Goal: Transaction & Acquisition: Purchase product/service

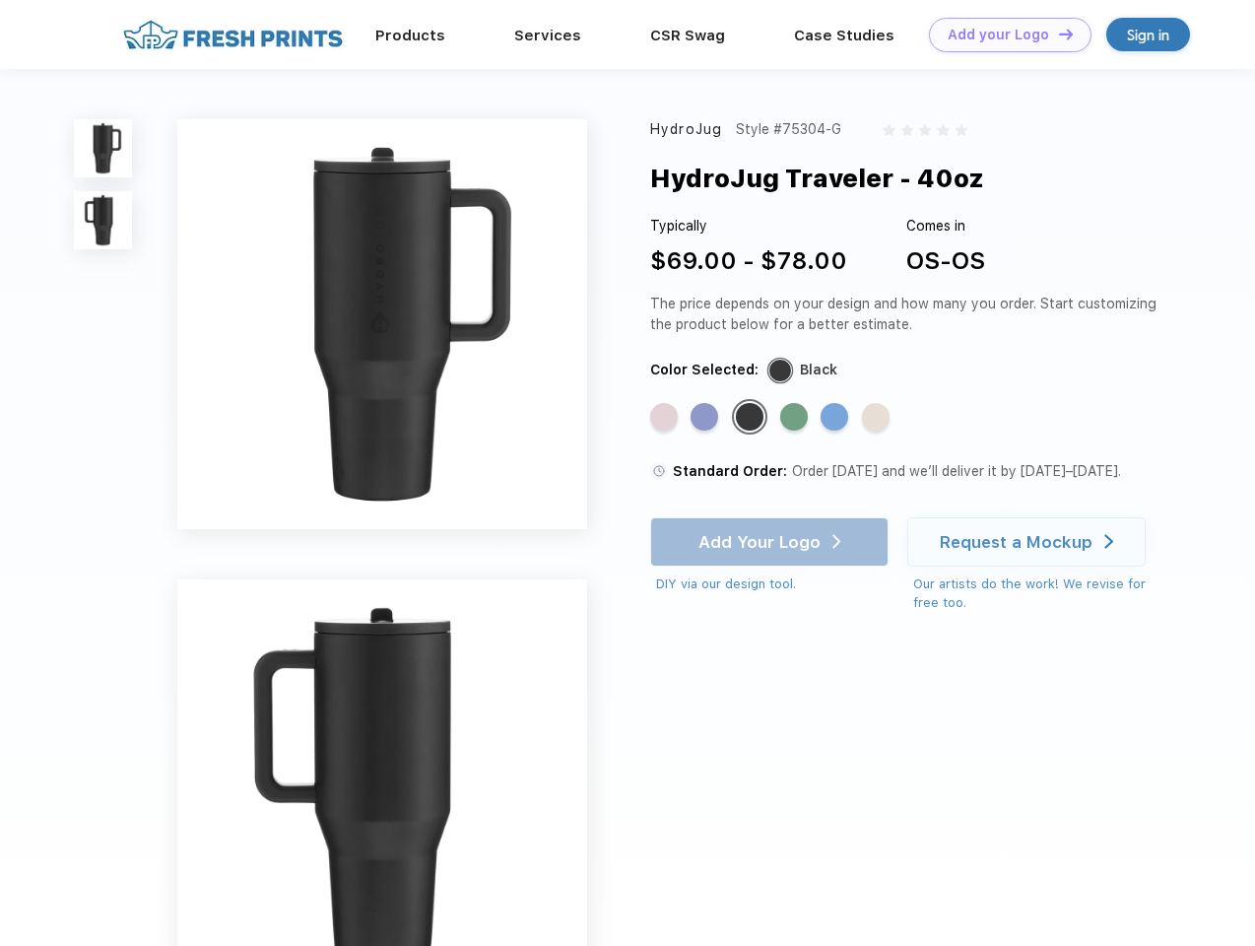
click at [1003, 34] on link "Add your Logo Design Tool" at bounding box center [1010, 35] width 163 height 34
click at [0, 0] on div "Design Tool" at bounding box center [0, 0] width 0 height 0
click at [1057, 33] on link "Add your Logo Design Tool" at bounding box center [1010, 35] width 163 height 34
click at [103, 148] on img at bounding box center [103, 148] width 58 height 58
click at [103, 221] on img at bounding box center [103, 220] width 58 height 58
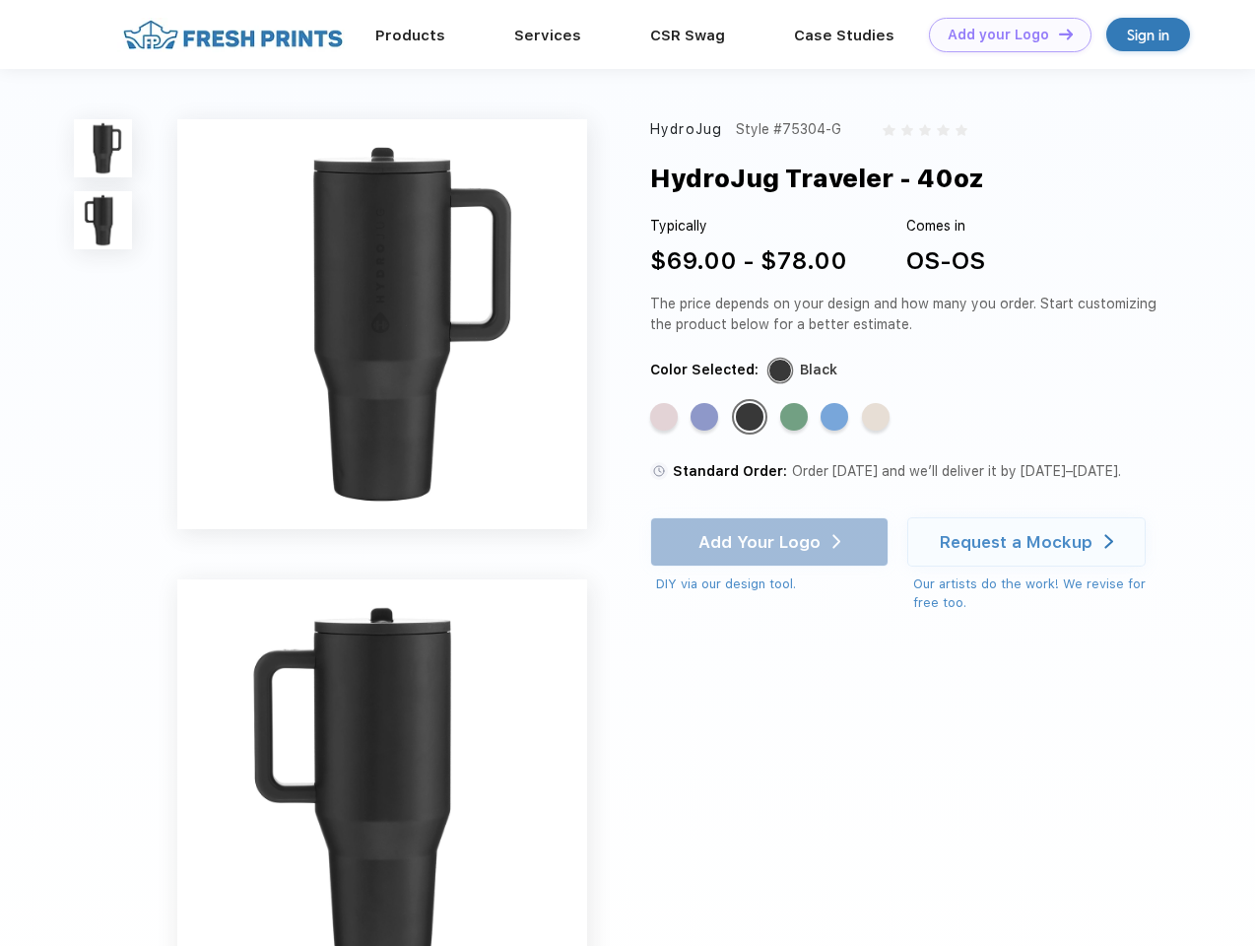
click at [666, 418] on div "Standard Color" at bounding box center [664, 417] width 28 height 28
click at [706, 418] on div "Standard Color" at bounding box center [704, 417] width 28 height 28
click at [752, 418] on div "Standard Color" at bounding box center [750, 417] width 28 height 28
click at [796, 418] on div "Standard Color" at bounding box center [794, 417] width 28 height 28
click at [836, 418] on div "Standard Color" at bounding box center [835, 417] width 28 height 28
